Goal: Transaction & Acquisition: Purchase product/service

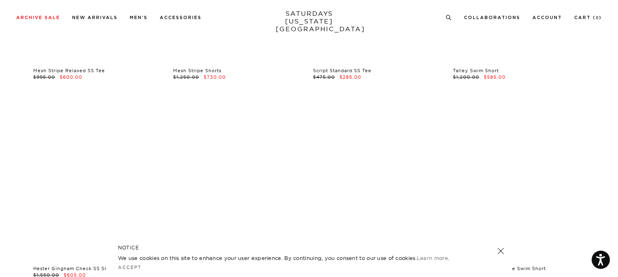
scroll to position [405, 0]
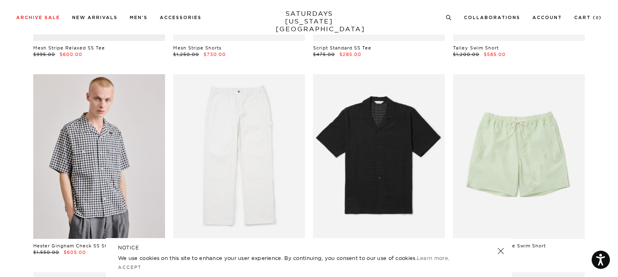
click at [500, 253] on link at bounding box center [500, 250] width 11 height 11
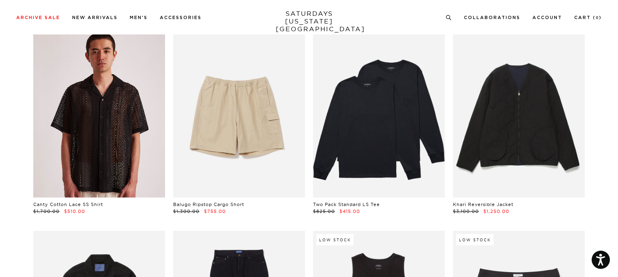
scroll to position [649, 0]
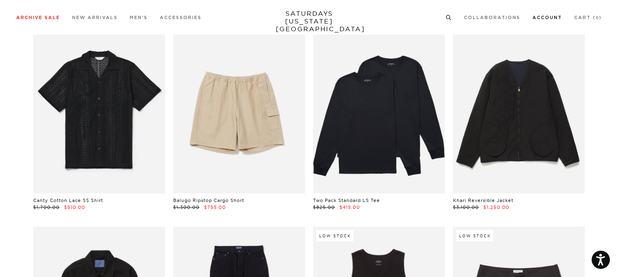
click at [560, 16] on link "Account" at bounding box center [547, 17] width 30 height 4
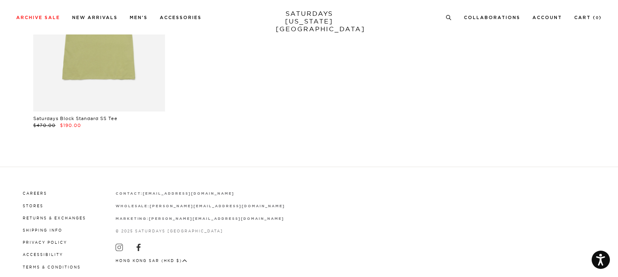
scroll to position [18254, 0]
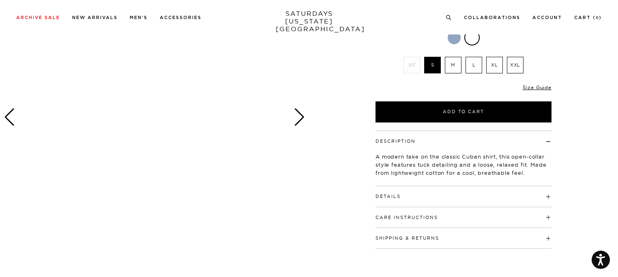
scroll to position [122, 0]
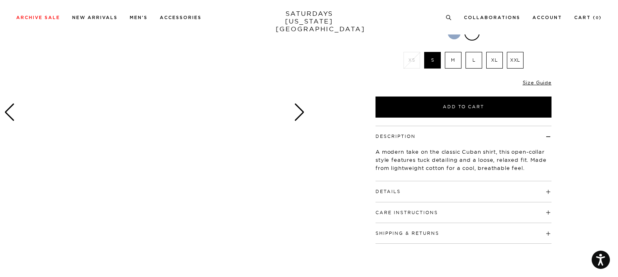
click at [456, 36] on div at bounding box center [454, 32] width 13 height 13
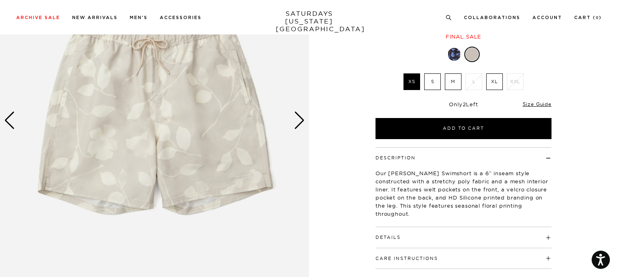
scroll to position [122, 0]
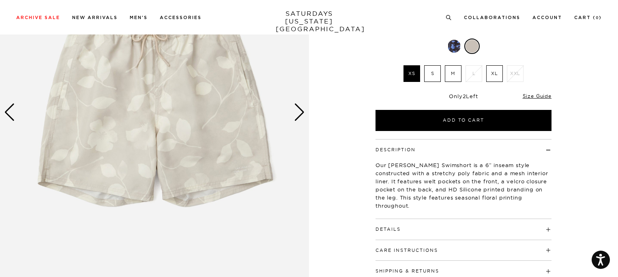
click at [309, 109] on div "1 / 4 Pumice Stone" at bounding box center [309, 112] width 618 height 386
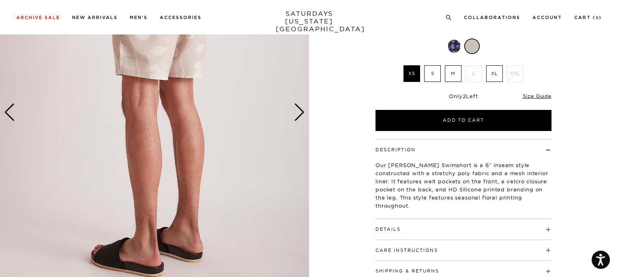
scroll to position [0, 0]
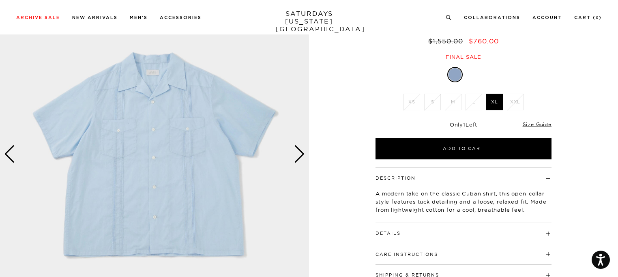
scroll to position [81, 0]
